Goal: Task Accomplishment & Management: Manage account settings

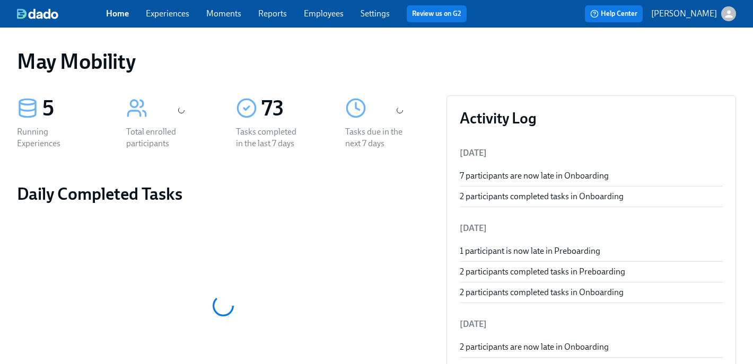
click at [155, 17] on link "Experiences" at bounding box center [168, 13] width 44 height 10
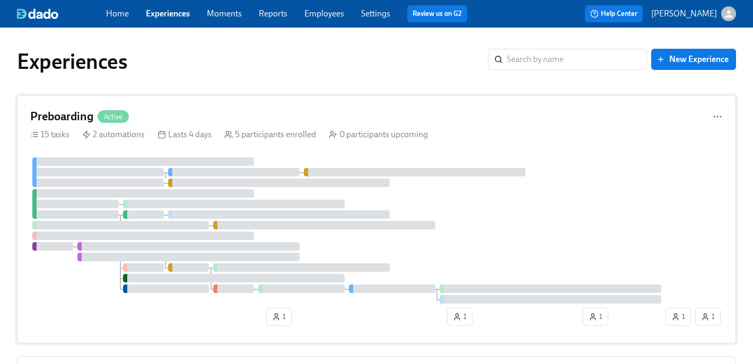
click at [151, 112] on div "Preboarding Active" at bounding box center [376, 117] width 693 height 16
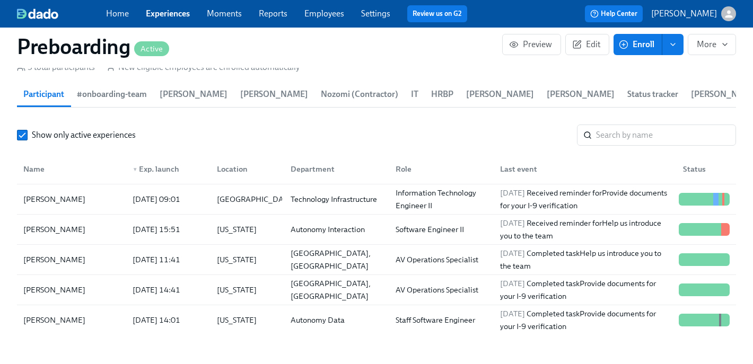
scroll to position [1084, 0]
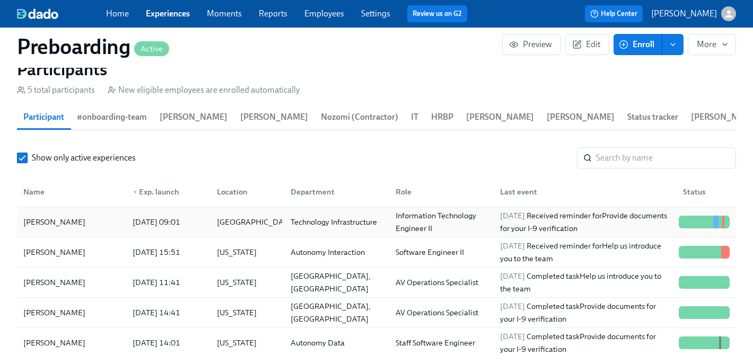
click at [113, 226] on div "[PERSON_NAME]" at bounding box center [71, 222] width 105 height 21
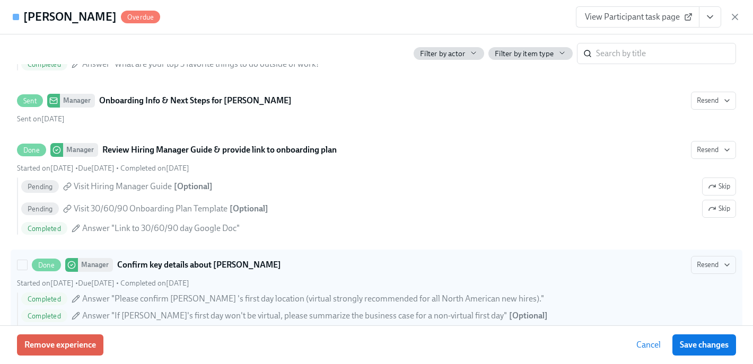
scroll to position [1002, 0]
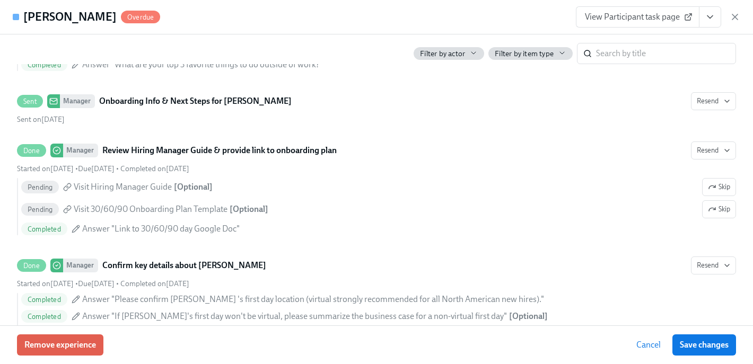
click at [633, 22] on link "View Participant task page" at bounding box center [638, 16] width 124 height 21
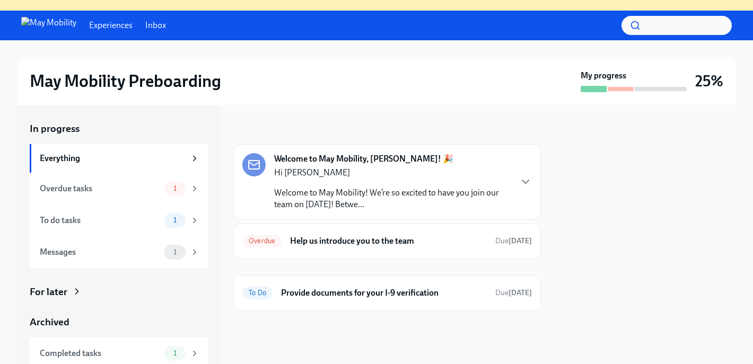
scroll to position [37, 0]
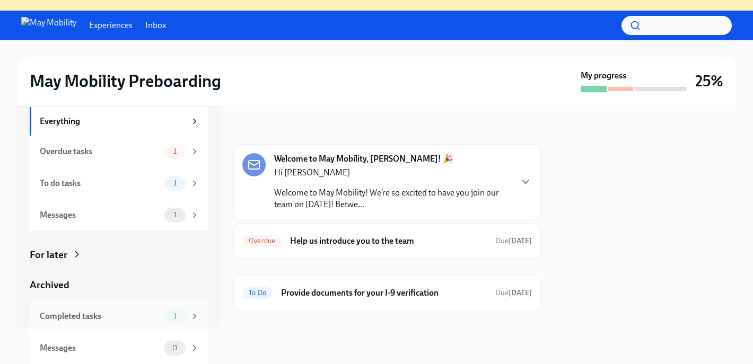
click at [118, 314] on div "Completed tasks" at bounding box center [100, 317] width 120 height 12
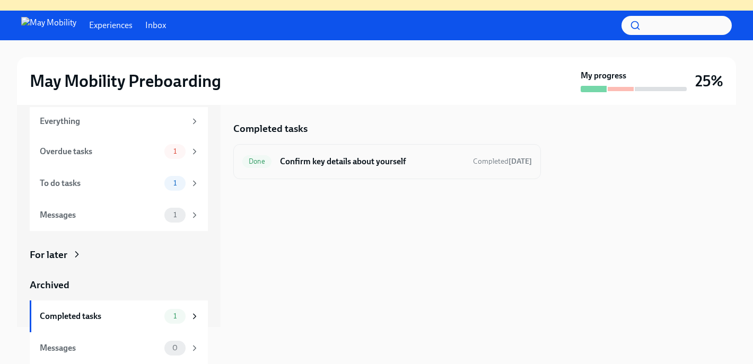
click at [428, 146] on div "Done Confirm key details about yourself Completed 4 days ago" at bounding box center [387, 161] width 308 height 35
click at [393, 163] on h6 "Confirm key details about yourself" at bounding box center [372, 162] width 185 height 12
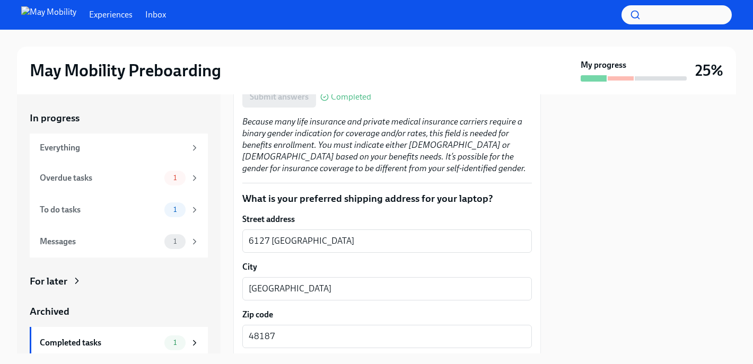
scroll to position [1016, 0]
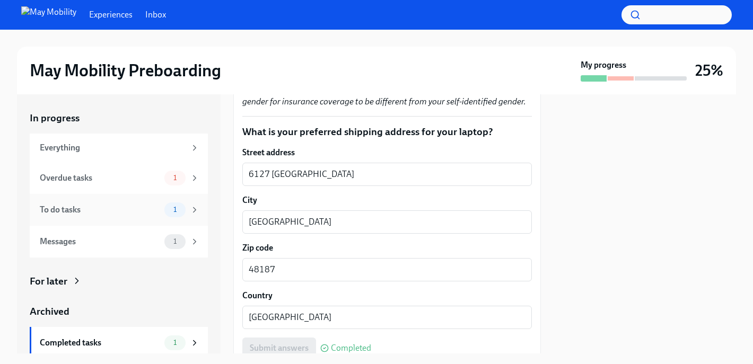
click at [116, 219] on div "To do tasks 1" at bounding box center [119, 210] width 178 height 32
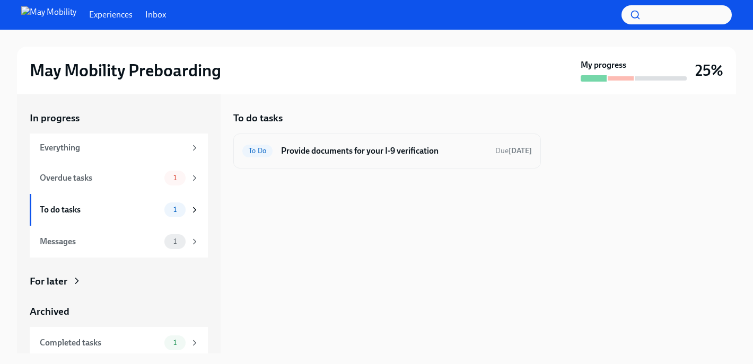
click at [360, 146] on h6 "Provide documents for your I-9 verification" at bounding box center [384, 151] width 206 height 12
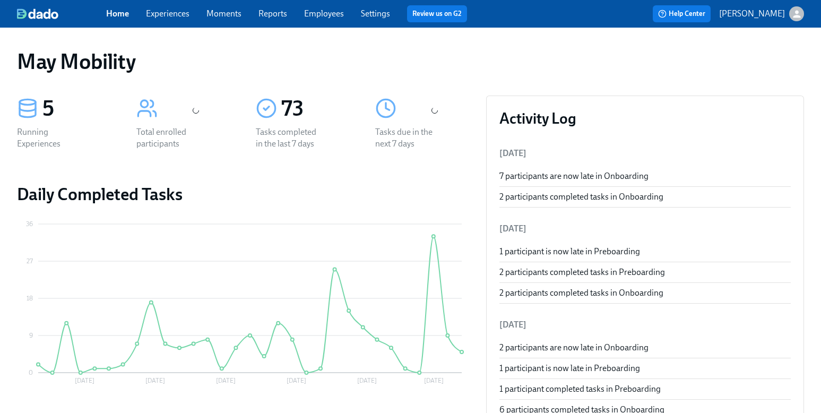
click at [176, 12] on link "Experiences" at bounding box center [168, 13] width 44 height 10
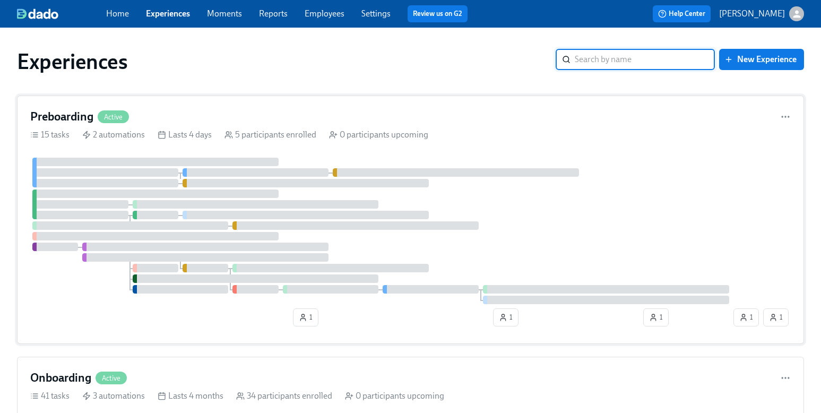
click at [188, 119] on div "Preboarding Active" at bounding box center [410, 117] width 760 height 16
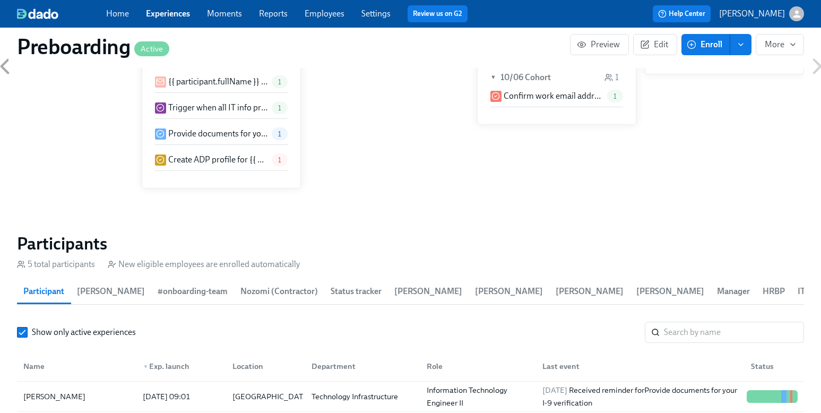
scroll to position [945, 0]
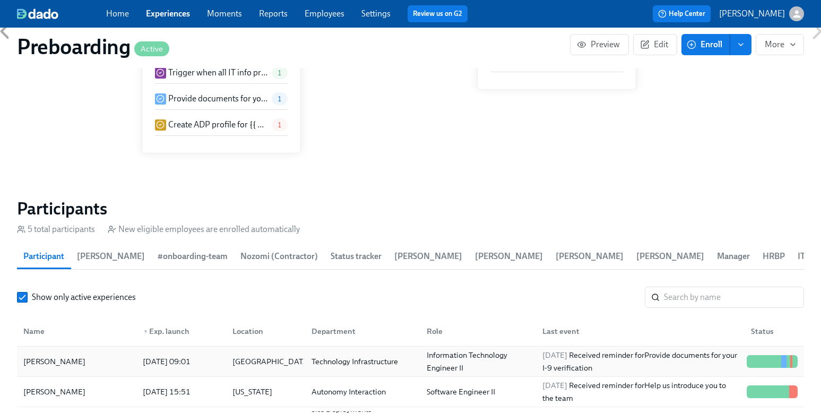
click at [109, 358] on div "[PERSON_NAME]" at bounding box center [76, 361] width 115 height 21
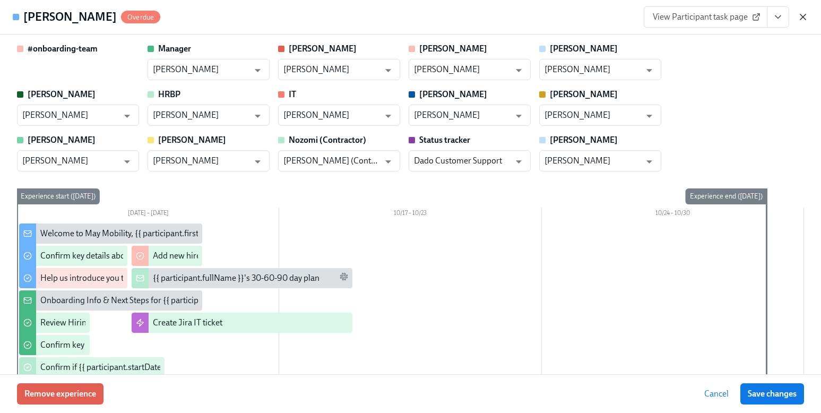
click at [804, 14] on icon "button" at bounding box center [802, 17] width 11 height 11
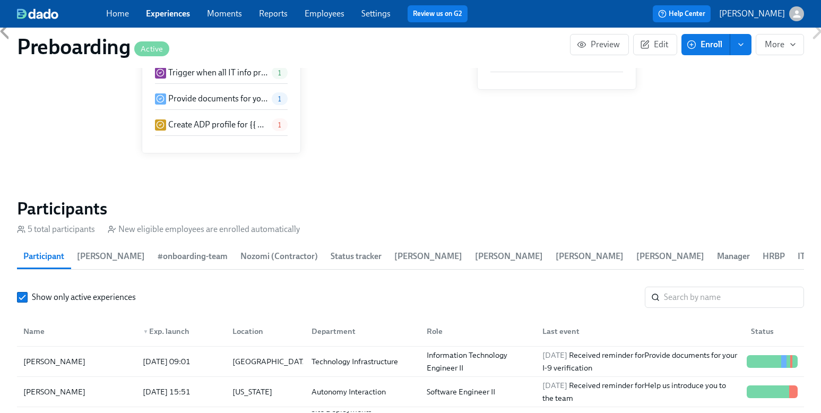
click at [332, 21] on div "Home Experiences Moments Reports Employees Settings Review us on G2" at bounding box center [291, 13] width 370 height 17
click at [332, 16] on link "Employees" at bounding box center [325, 13] width 40 height 10
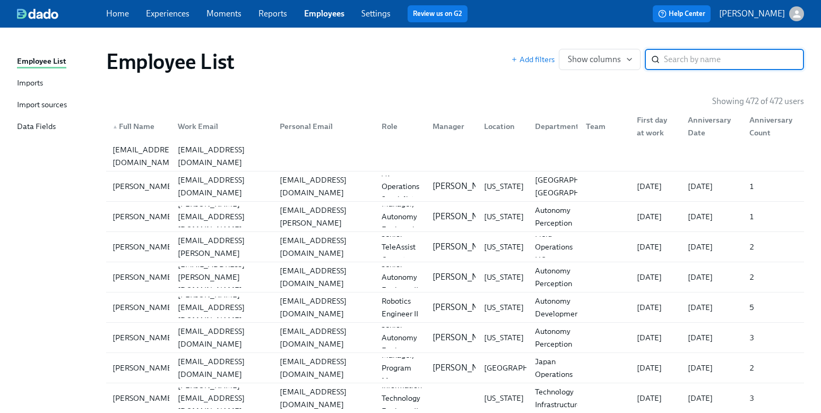
click at [694, 65] on input "search" at bounding box center [734, 59] width 140 height 21
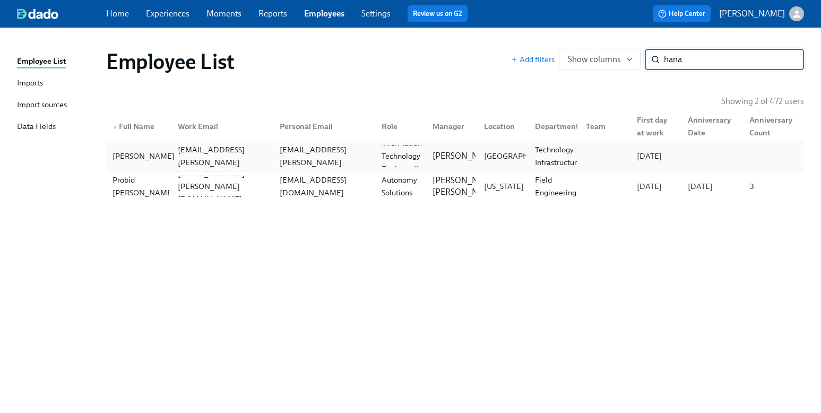
type input "hana"
click at [140, 164] on div "[PERSON_NAME]" at bounding box center [138, 155] width 61 height 21
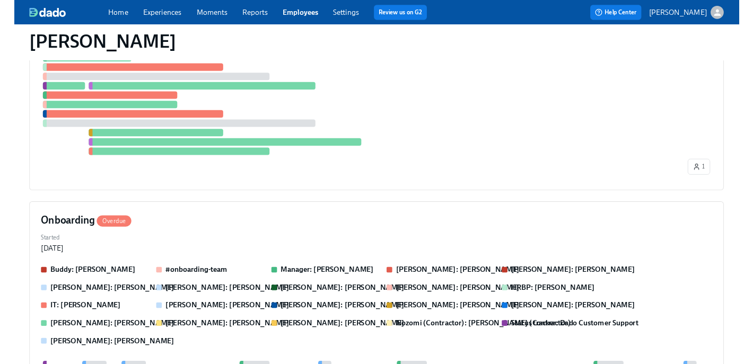
scroll to position [377, 0]
